Goal: Task Accomplishment & Management: Complete application form

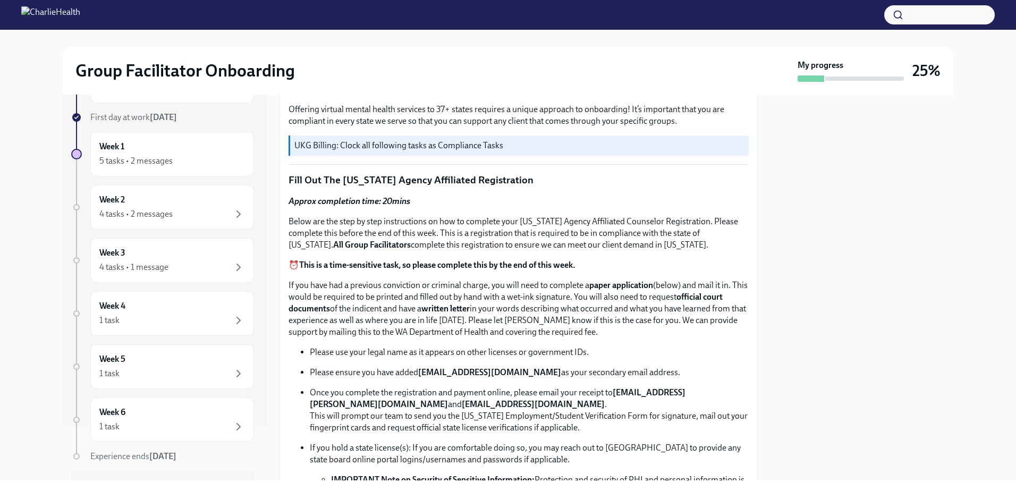
scroll to position [372, 0]
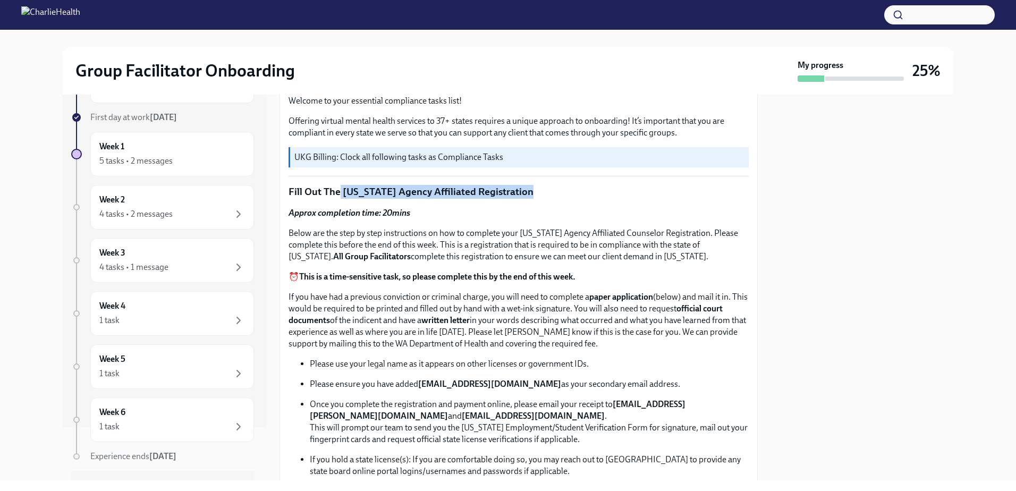
drag, startPoint x: 339, startPoint y: 189, endPoint x: 535, endPoint y: 196, distance: 195.7
copy p "Washington Agency Affiliated Registration"
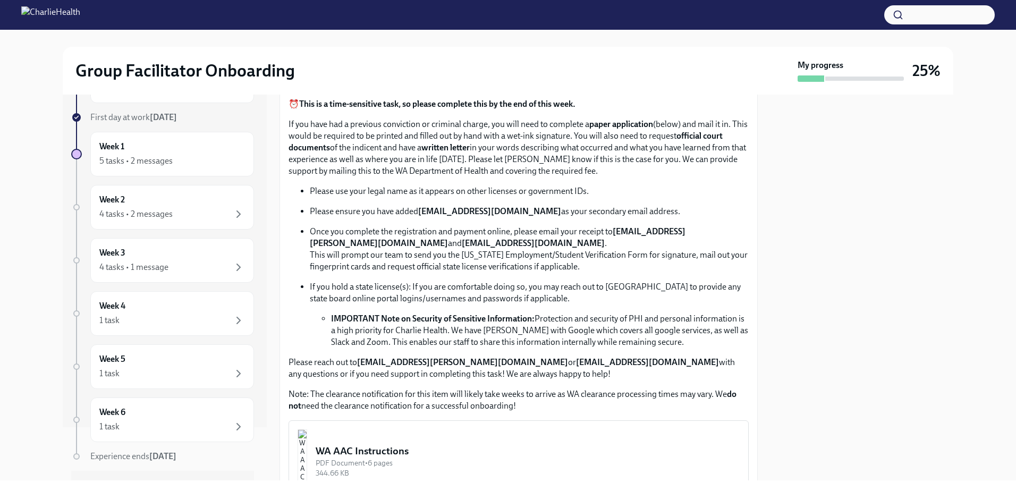
scroll to position [585, 0]
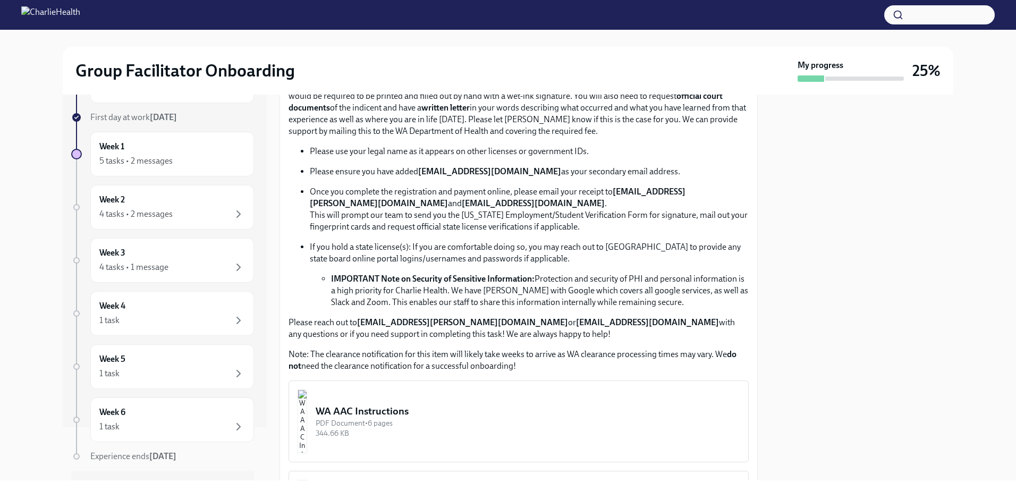
click at [442, 385] on button "WA AAC Instructions PDF Document • 6 pages 344.66 KB" at bounding box center [519, 422] width 460 height 82
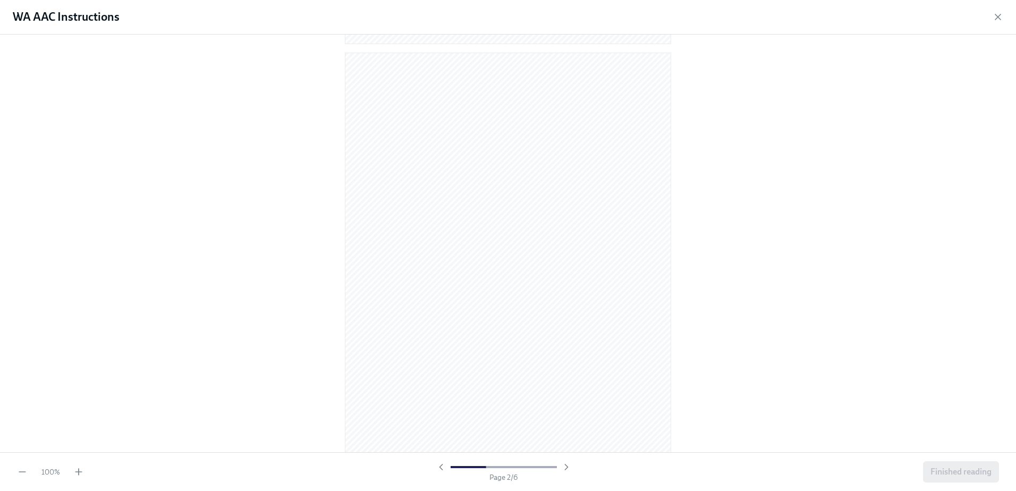
scroll to position [430, 0]
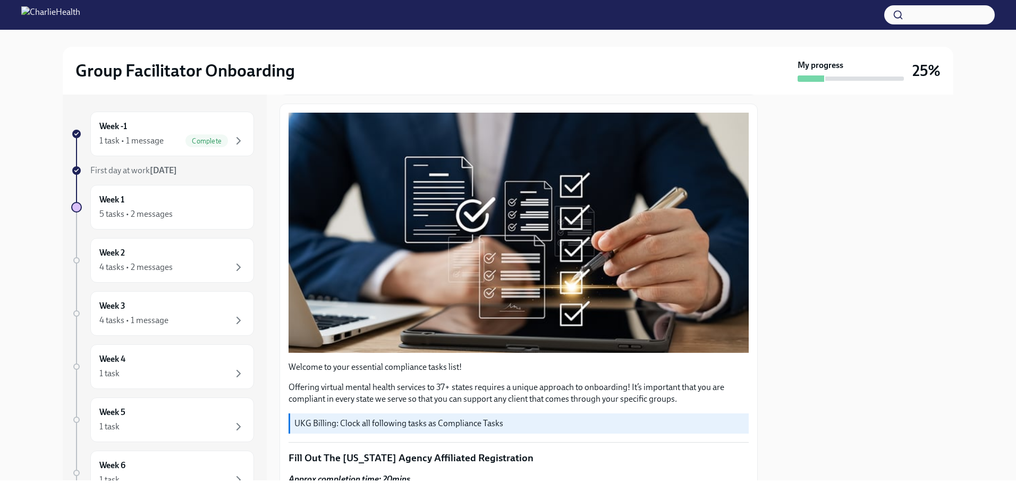
scroll to position [106, 0]
click at [153, 210] on div "5 tasks • 2 messages" at bounding box center [135, 214] width 73 height 12
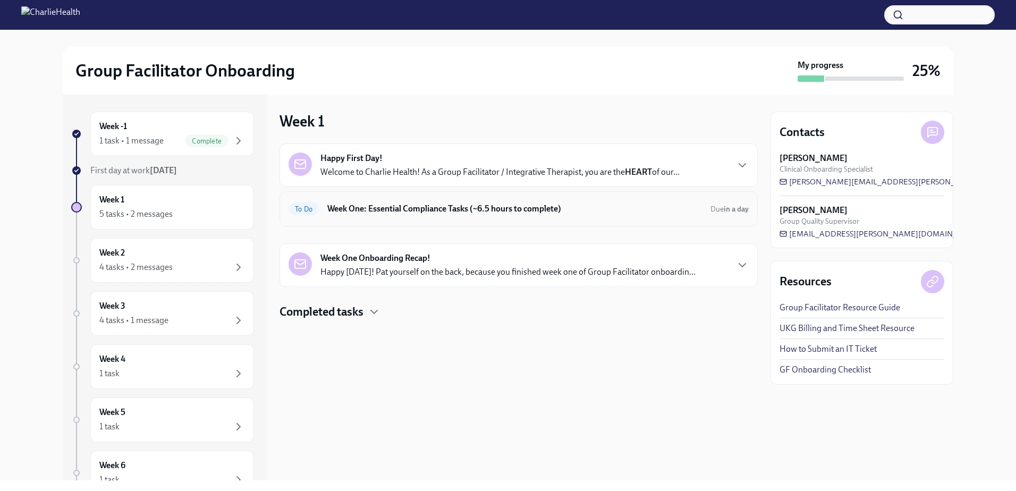
click at [711, 214] on div "To Do Week One: Essential Compliance Tasks (~6.5 hours to complete) Due in a day" at bounding box center [519, 208] width 460 height 17
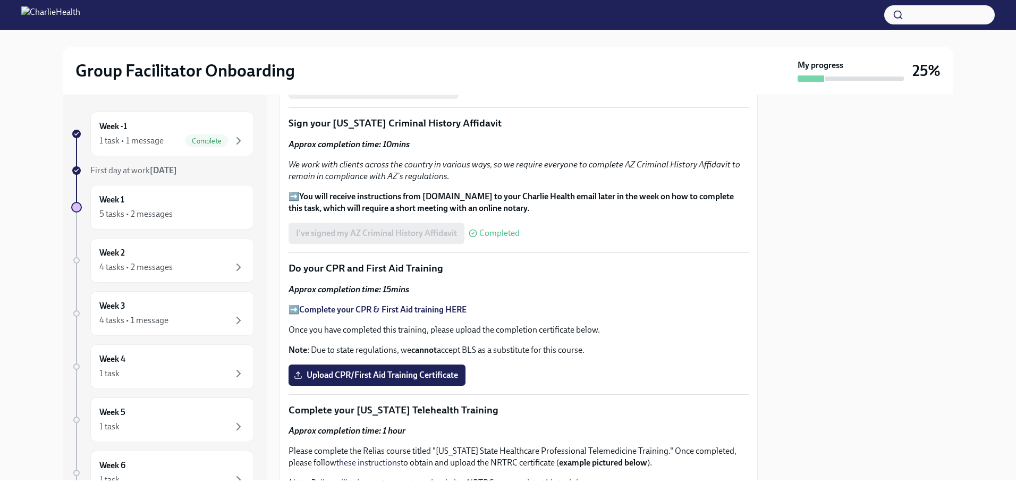
scroll to position [1276, 0]
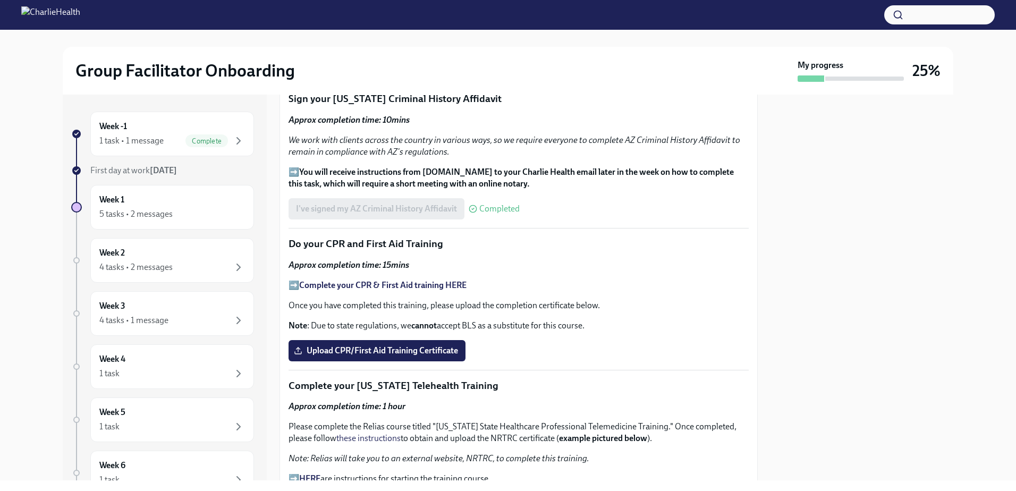
click at [333, 280] on strong "Complete your CPR & First Aid training HERE" at bounding box center [382, 285] width 167 height 10
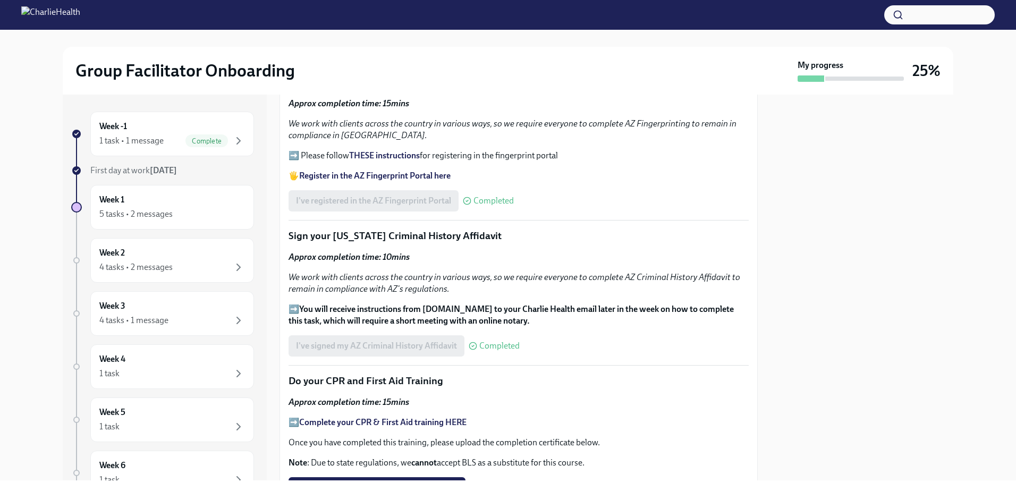
scroll to position [1276, 0]
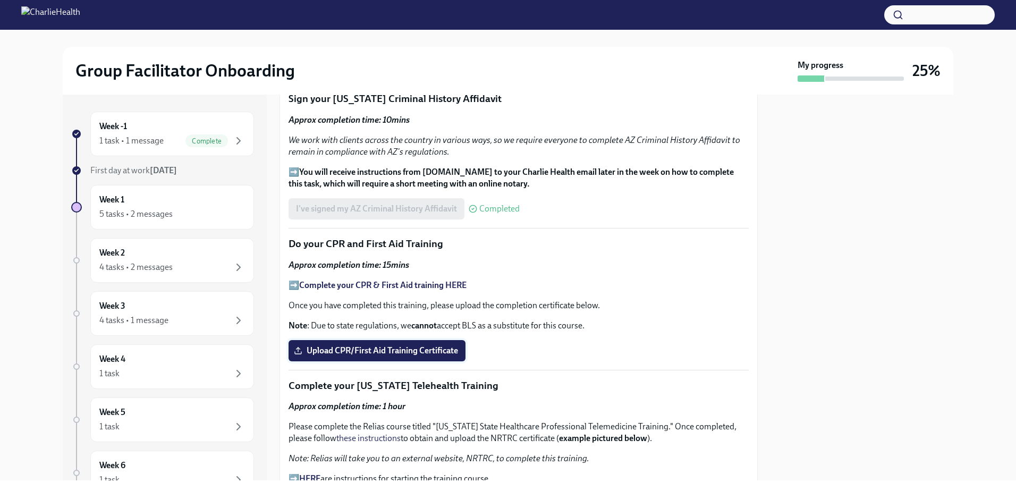
click at [389, 340] on label "Upload CPR/First Aid Training Certificate" at bounding box center [377, 350] width 177 height 21
click at [0, 0] on input "Upload CPR/First Aid Training Certificate" at bounding box center [0, 0] width 0 height 0
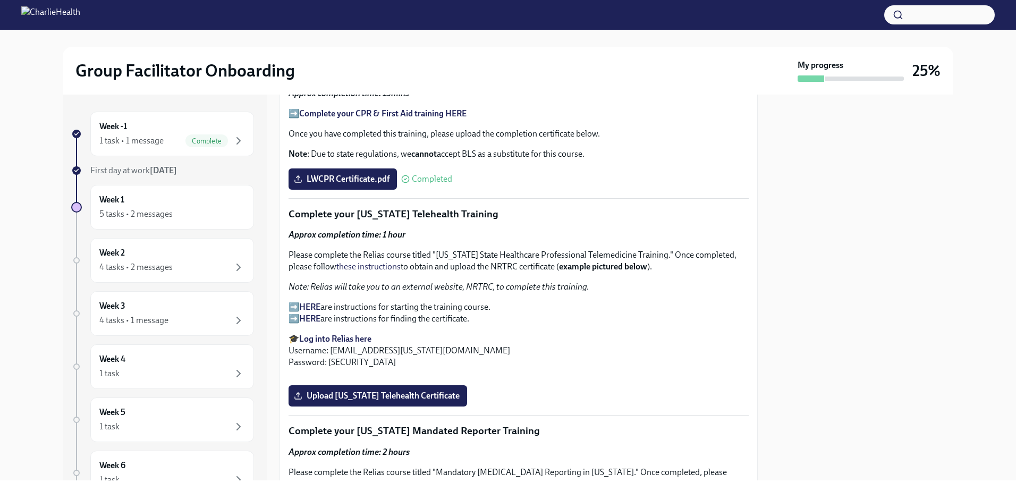
scroll to position [1488, 0]
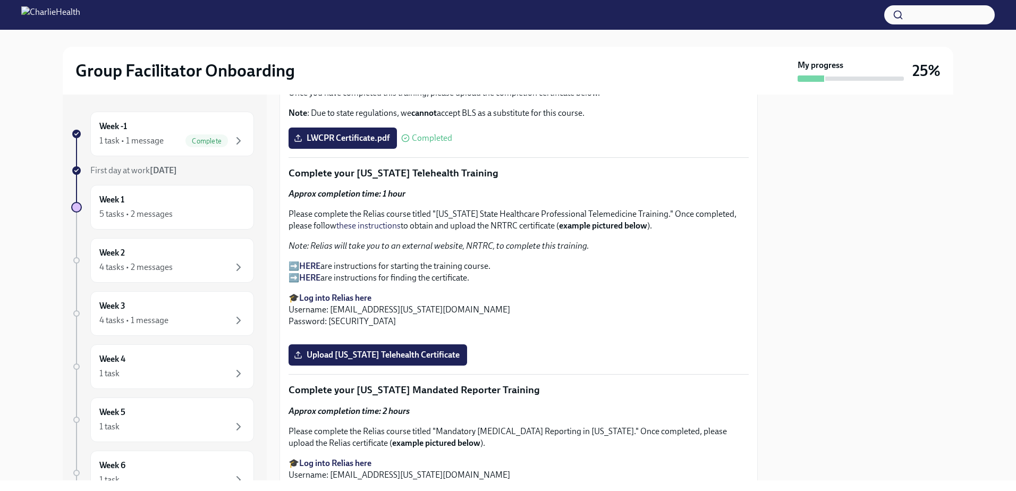
click at [314, 261] on strong "HERE" at bounding box center [309, 266] width 21 height 10
click at [313, 273] on strong "HERE" at bounding box center [309, 278] width 21 height 10
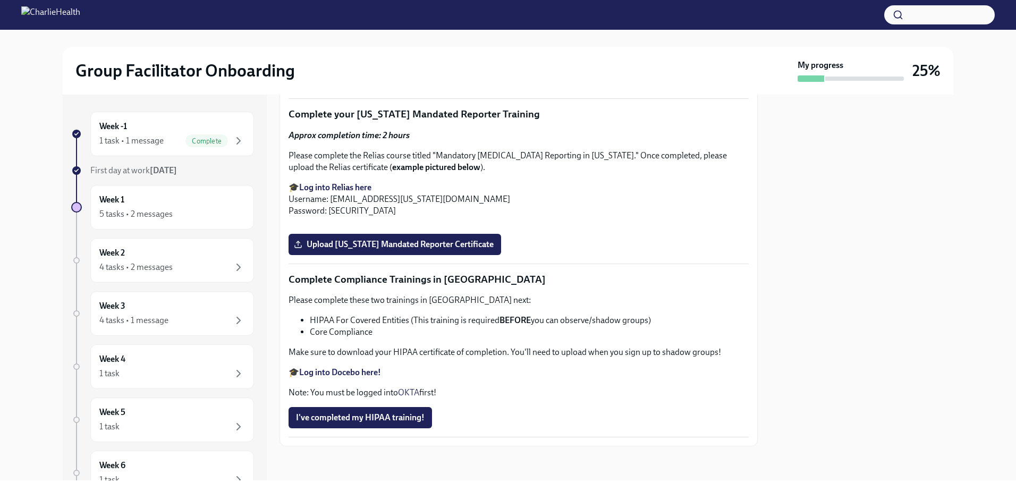
scroll to position [1860, 0]
click at [403, 85] on span "Upload Washington Telehealth Certificate" at bounding box center [378, 79] width 164 height 11
click at [0, 0] on input "Upload Washington Telehealth Certificate" at bounding box center [0, 0] width 0 height 0
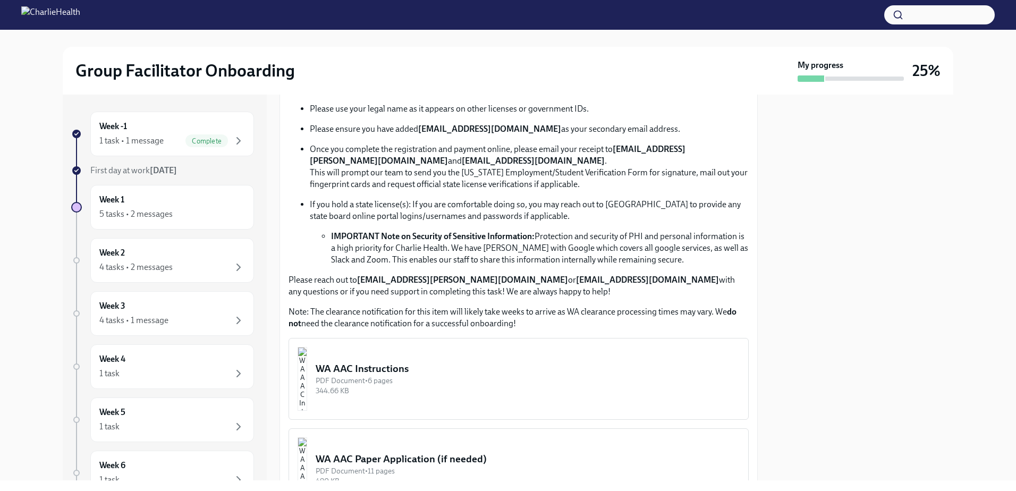
scroll to position [585, 0]
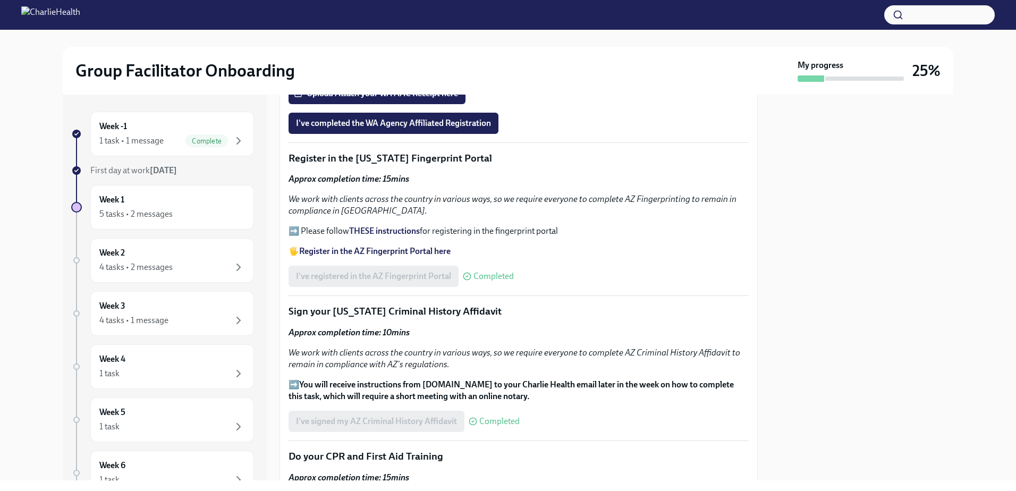
scroll to position [1116, 0]
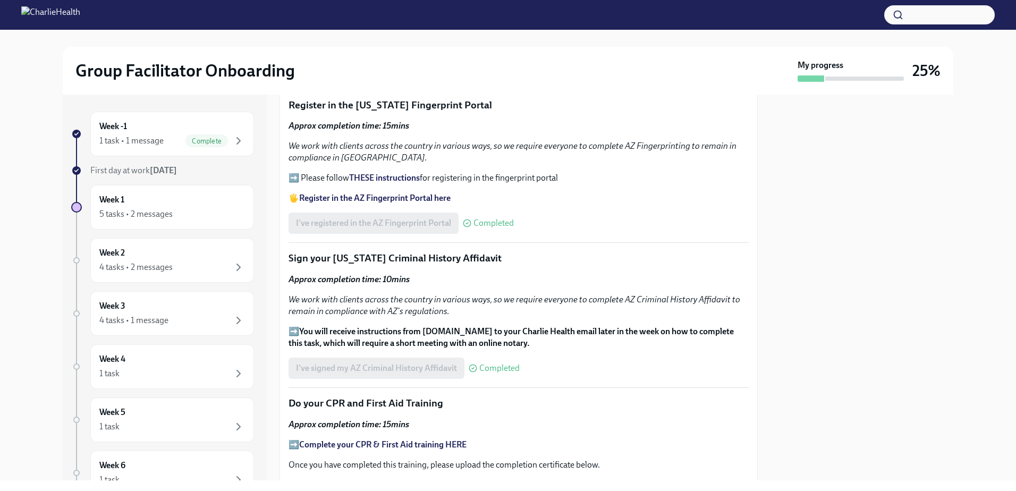
click at [376, 195] on strong "Register in the AZ Fingerprint Portal here" at bounding box center [374, 198] width 151 height 10
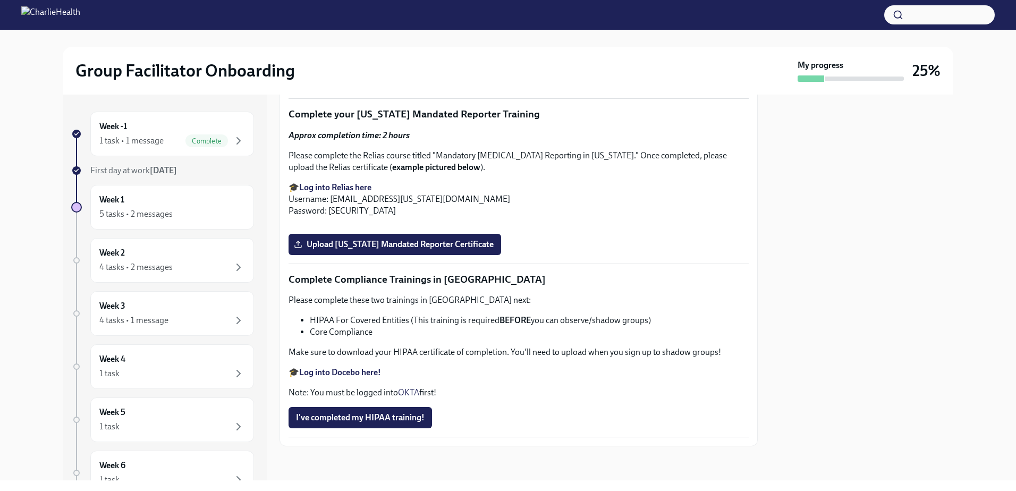
scroll to position [2124, 0]
click at [358, 182] on strong "Log into Relias here" at bounding box center [335, 187] width 72 height 10
